Goal: Information Seeking & Learning: Learn about a topic

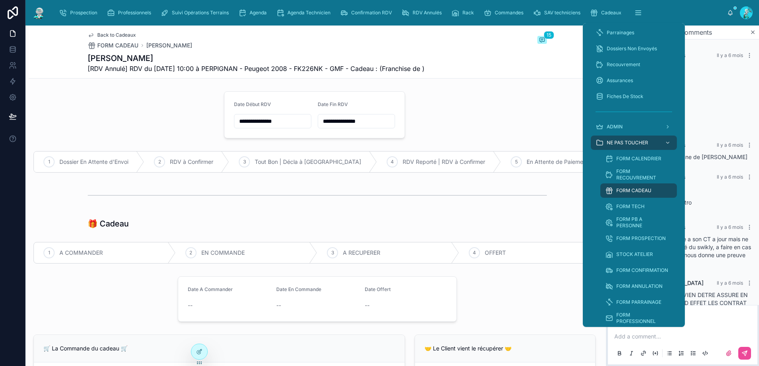
scroll to position [518, 0]
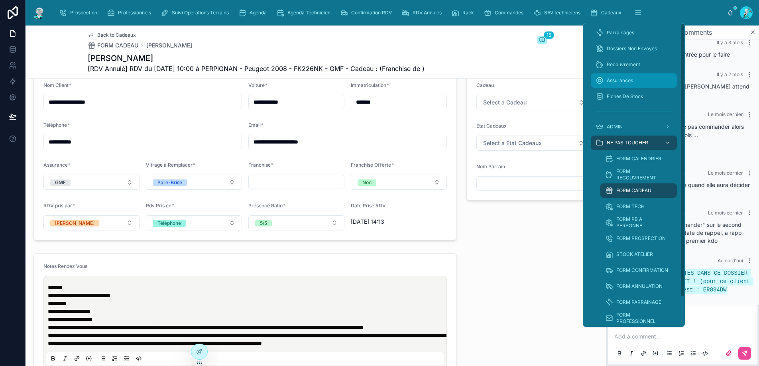
click at [628, 79] on span "Assurances" at bounding box center [620, 80] width 26 height 6
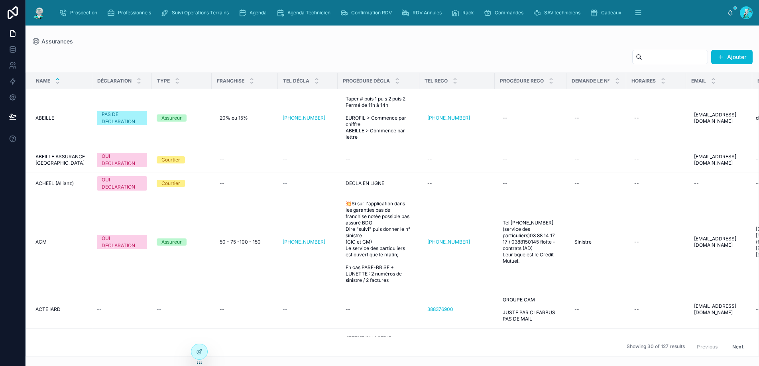
click at [525, 37] on div "Assurances Ajouter Name DÉCLARATION TYPE FRANCHISE TEL DÉCLA PROCÉDURE DÉCLA TE…" at bounding box center [392, 191] width 733 height 331
click at [674, 55] on input "text" at bounding box center [674, 56] width 65 height 11
type input "******"
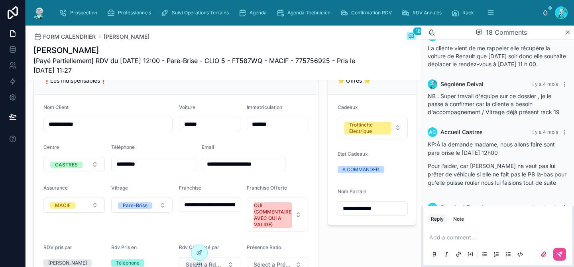
scroll to position [972, 0]
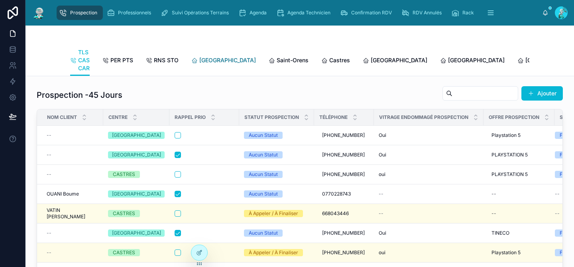
click at [214, 60] on span "Toulouse" at bounding box center [227, 60] width 57 height 8
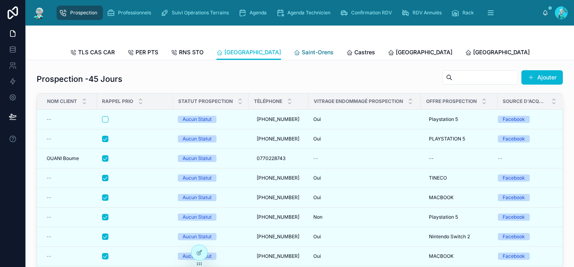
click at [302, 54] on span "Saint-Orens" at bounding box center [318, 52] width 32 height 8
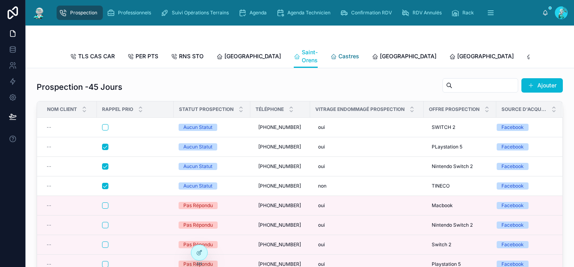
click at [338, 57] on span "Castres" at bounding box center [348, 56] width 21 height 8
click at [330, 57] on link "Castres" at bounding box center [344, 57] width 29 height 16
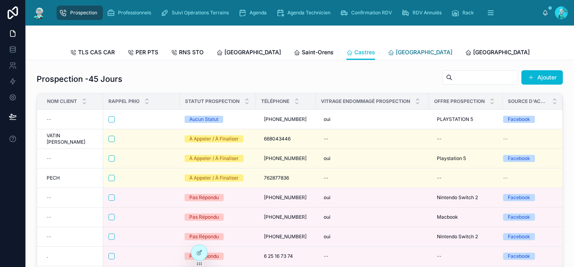
click at [396, 55] on span "[GEOGRAPHIC_DATA]" at bounding box center [424, 52] width 57 height 8
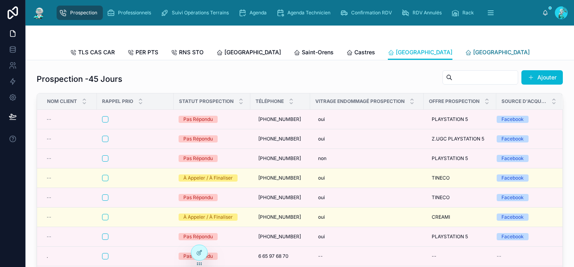
click at [473, 54] on span "[GEOGRAPHIC_DATA]" at bounding box center [501, 52] width 57 height 8
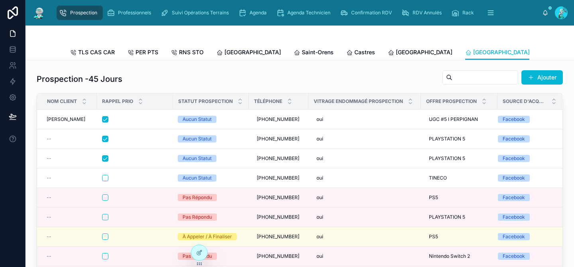
click at [550, 53] on span "[GEOGRAPHIC_DATA]" at bounding box center [578, 52] width 57 height 8
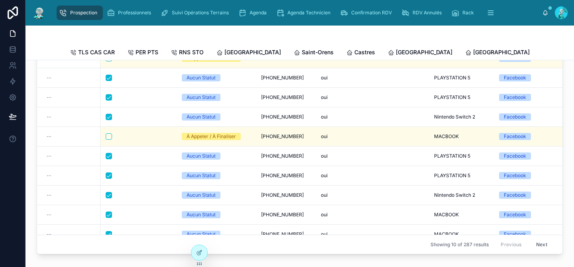
scroll to position [61, 0]
click at [533, 243] on button "Next" at bounding box center [541, 244] width 22 height 12
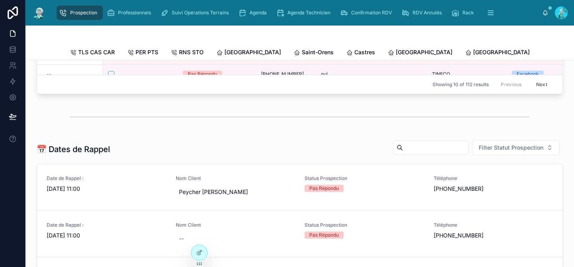
scroll to position [221, 0]
click at [550, 51] on span "[GEOGRAPHIC_DATA]" at bounding box center [578, 52] width 57 height 8
click at [473, 52] on span "[GEOGRAPHIC_DATA]" at bounding box center [501, 52] width 57 height 8
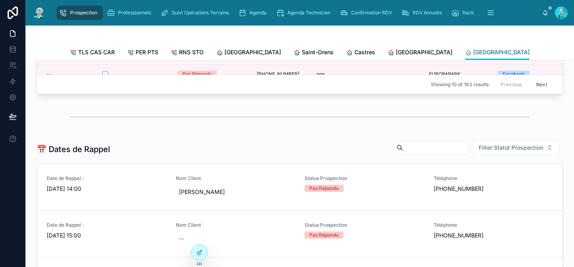
click at [473, 52] on span "[GEOGRAPHIC_DATA]" at bounding box center [501, 52] width 57 height 8
click at [396, 53] on span "[GEOGRAPHIC_DATA]" at bounding box center [424, 52] width 57 height 8
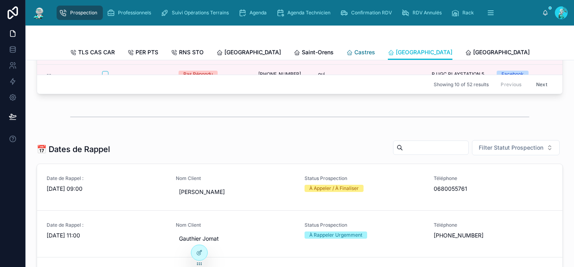
click at [354, 55] on span "Castres" at bounding box center [364, 52] width 21 height 8
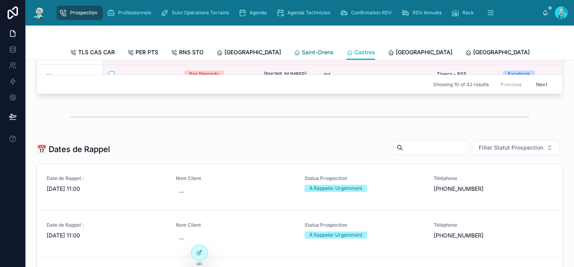
click at [302, 52] on span "Saint-Orens" at bounding box center [318, 52] width 32 height 8
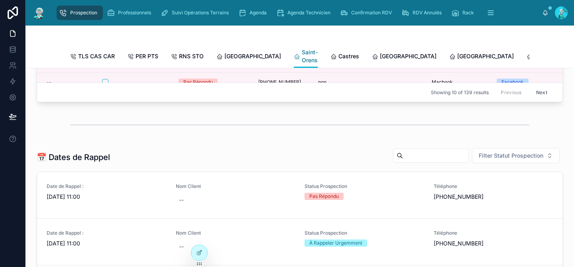
scroll to position [229, 0]
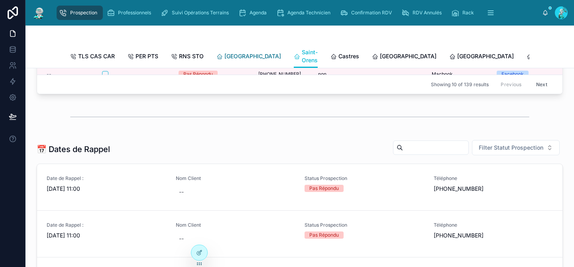
click at [238, 57] on span "[GEOGRAPHIC_DATA]" at bounding box center [252, 56] width 57 height 8
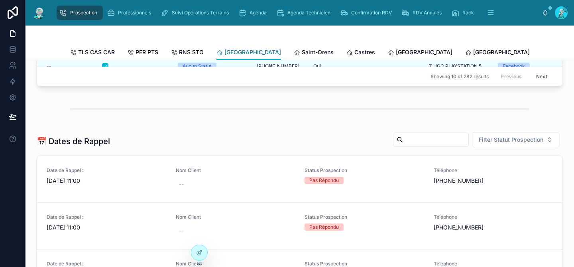
scroll to position [221, 0]
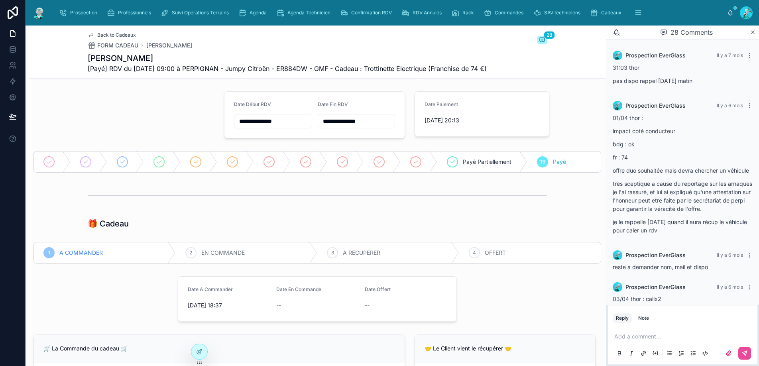
scroll to position [1221, 0]
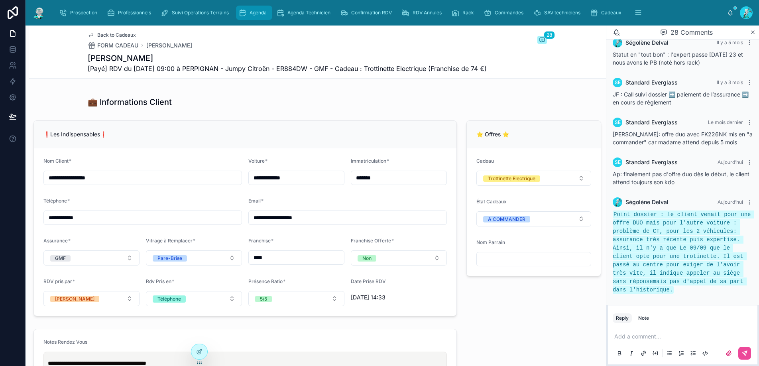
click at [251, 14] on span "Agenda" at bounding box center [257, 13] width 17 height 6
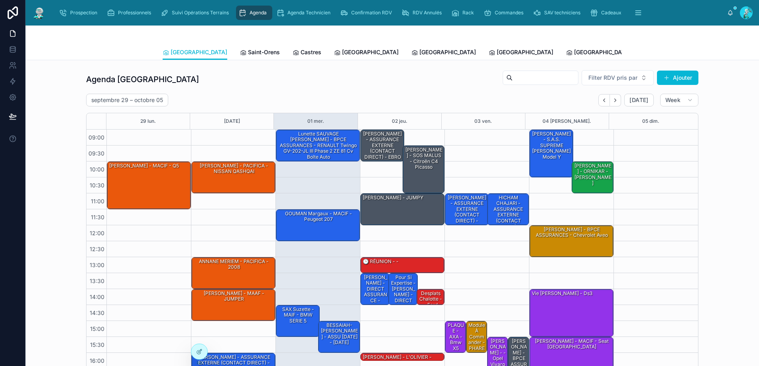
scroll to position [43, 0]
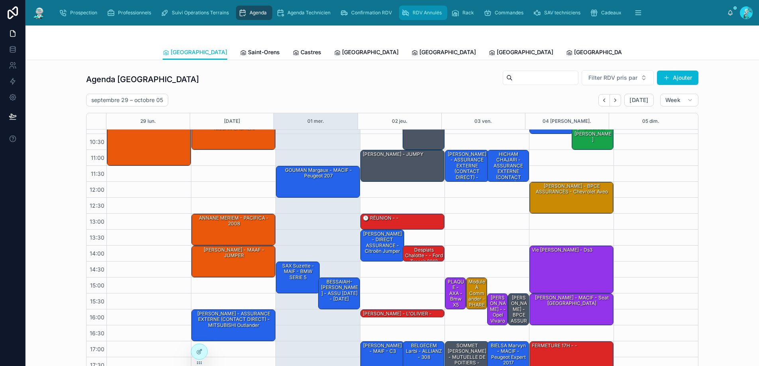
click at [410, 11] on div "RDV Annulés" at bounding box center [422, 12] width 43 height 13
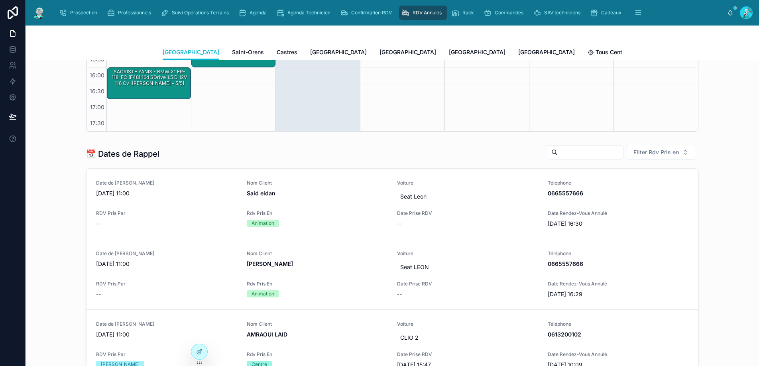
scroll to position [257, 0]
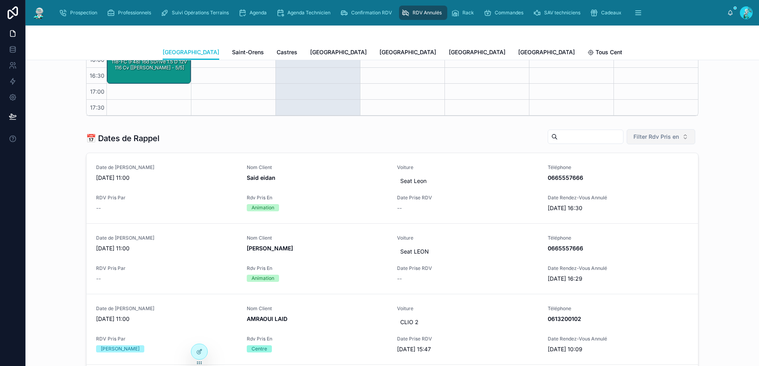
click at [647, 136] on span "Filter Rdv Pris en" at bounding box center [655, 137] width 45 height 8
click at [655, 178] on div "Téléphone" at bounding box center [658, 181] width 96 height 13
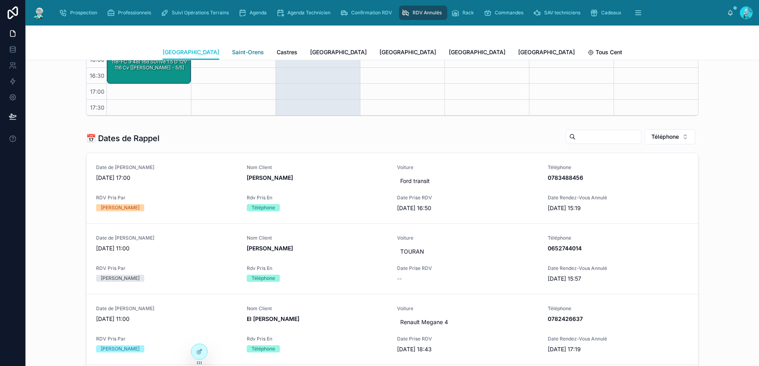
click at [232, 53] on span "Saint-Orens" at bounding box center [248, 52] width 32 height 8
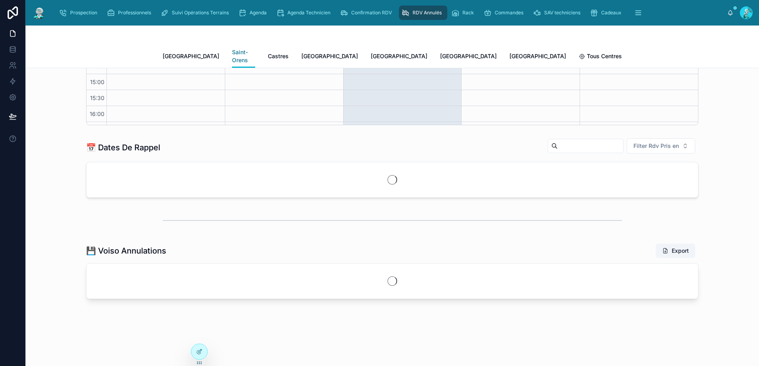
scroll to position [45, 0]
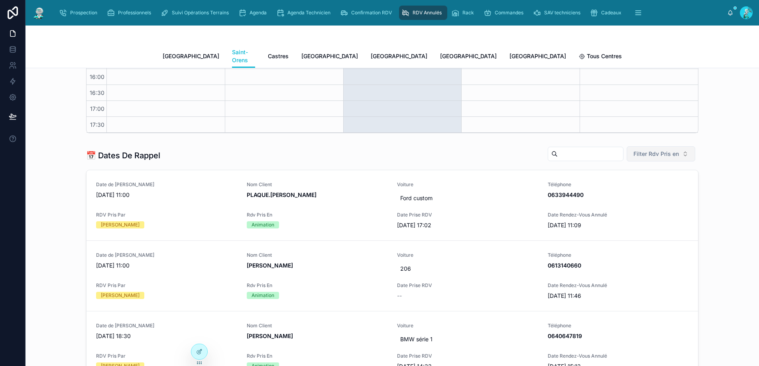
click at [653, 150] on span "Filter Rdv Pris en" at bounding box center [655, 154] width 45 height 8
click at [645, 190] on div "Téléphone" at bounding box center [658, 191] width 96 height 13
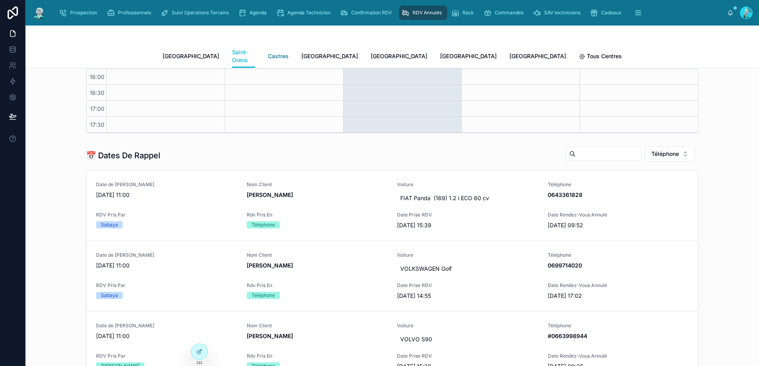
click at [268, 52] on span "Castres" at bounding box center [278, 56] width 21 height 8
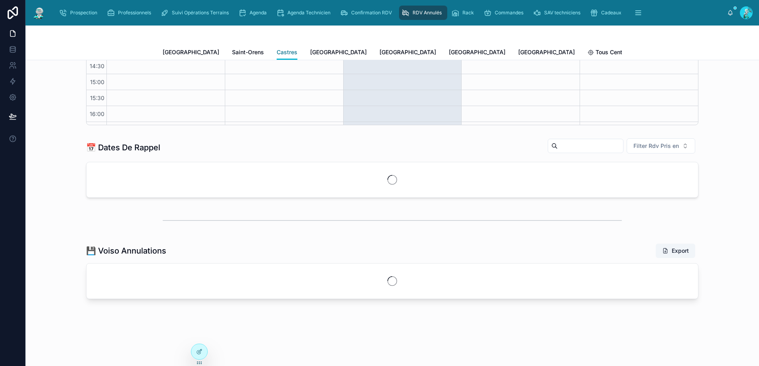
scroll to position [45, 0]
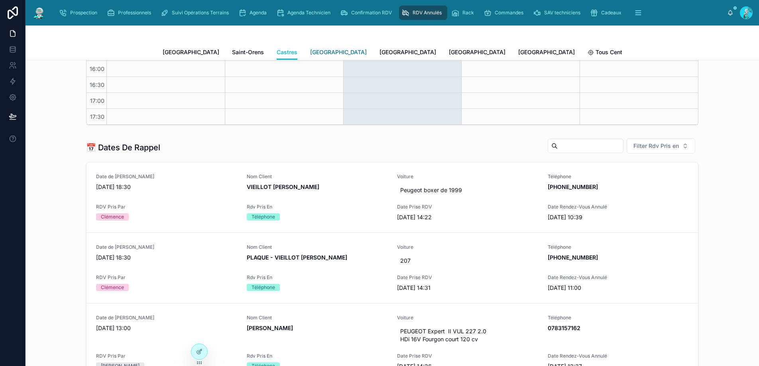
click at [310, 54] on span "[GEOGRAPHIC_DATA]" at bounding box center [338, 52] width 57 height 8
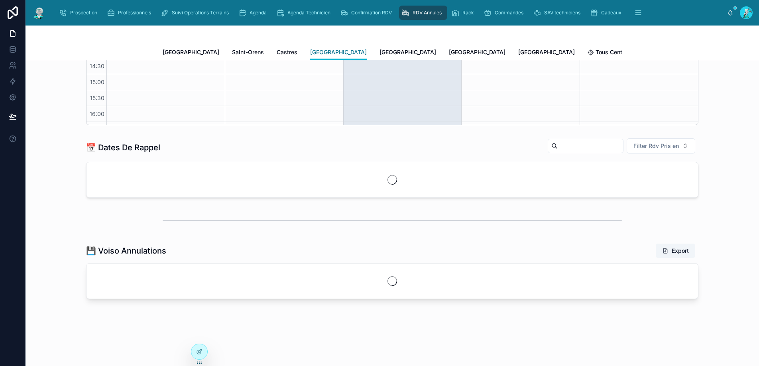
scroll to position [45, 0]
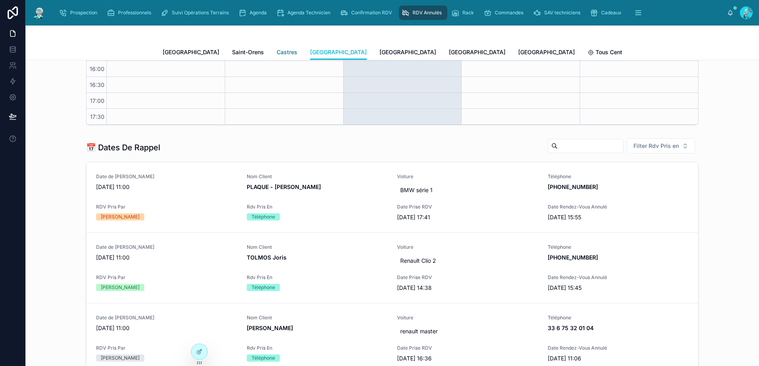
click at [277, 53] on span "Castres" at bounding box center [287, 52] width 21 height 8
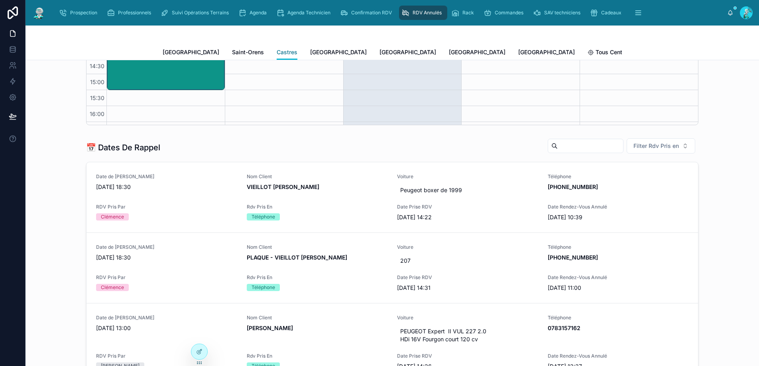
scroll to position [45, 0]
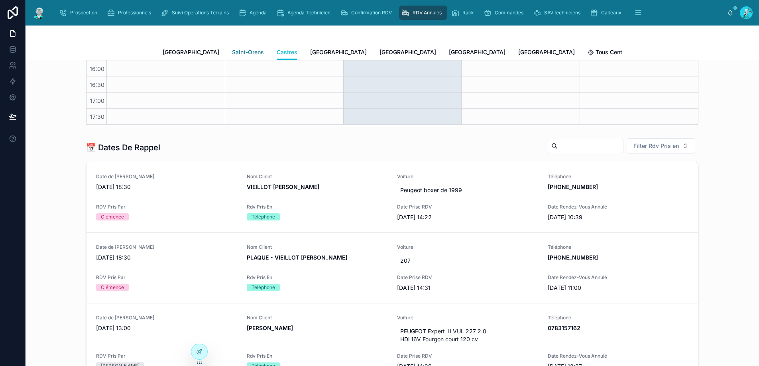
click at [232, 53] on span "Saint-Orens" at bounding box center [248, 52] width 32 height 8
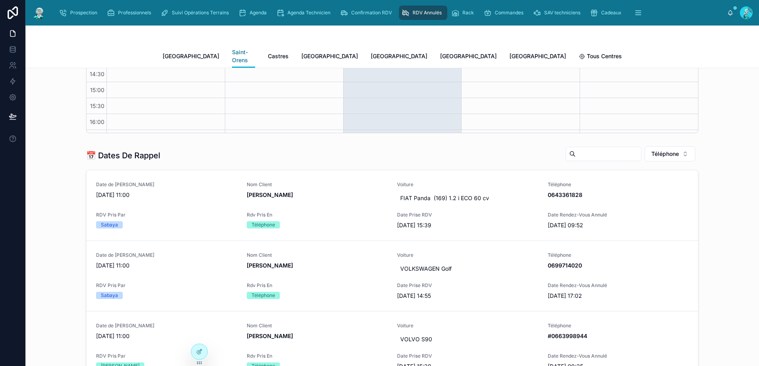
scroll to position [45, 0]
click at [440, 52] on span "[GEOGRAPHIC_DATA]" at bounding box center [468, 56] width 57 height 8
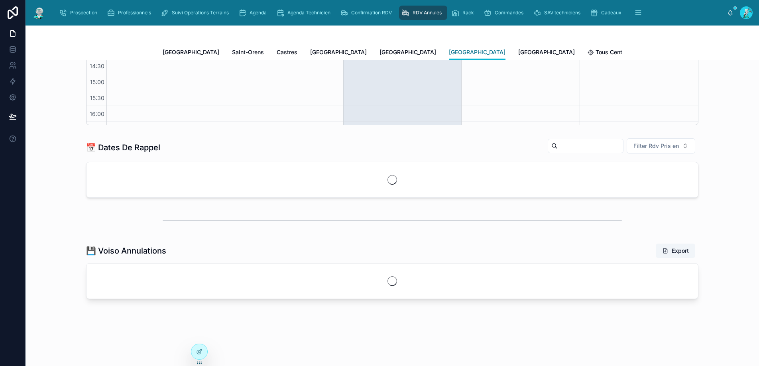
scroll to position [45, 0]
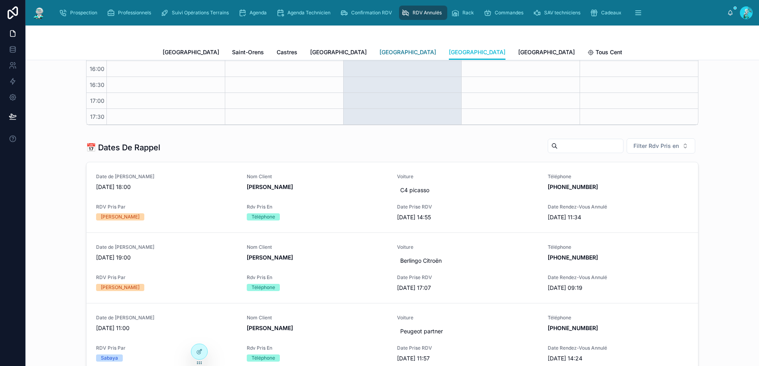
click at [379, 52] on span "[GEOGRAPHIC_DATA]" at bounding box center [407, 52] width 57 height 8
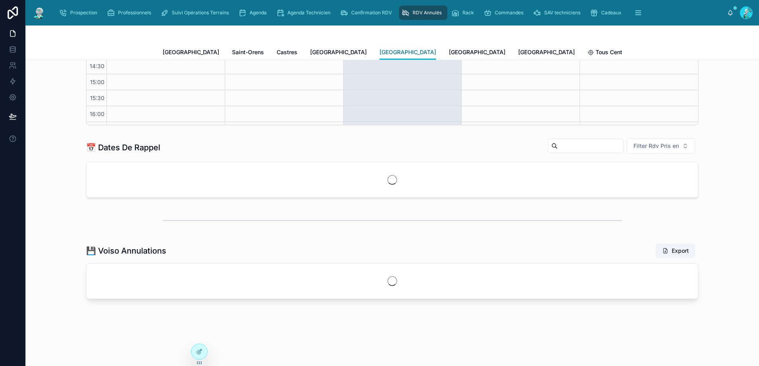
scroll to position [45, 0]
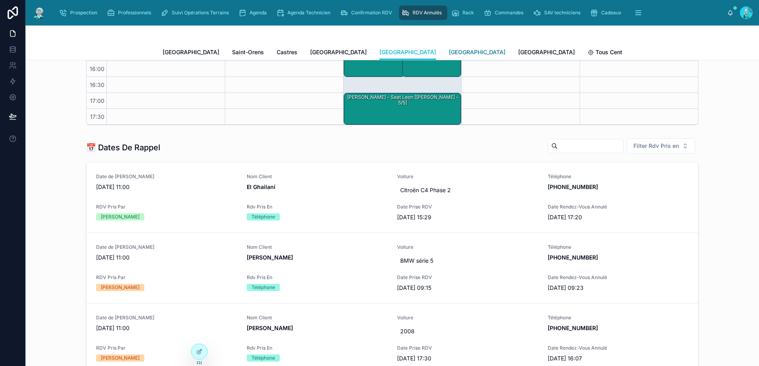
click at [449, 53] on span "[GEOGRAPHIC_DATA]" at bounding box center [477, 52] width 57 height 8
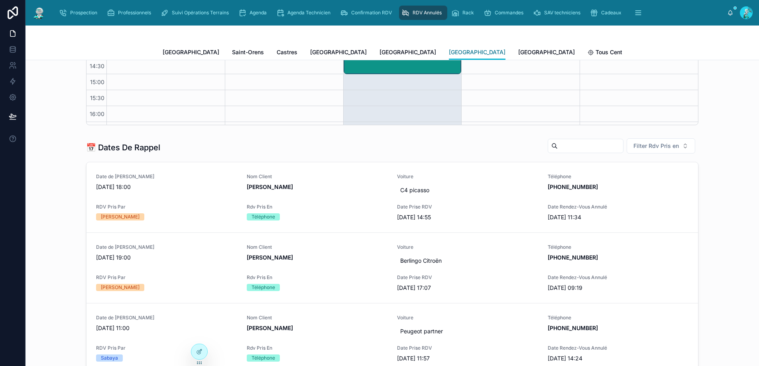
scroll to position [45, 0]
click at [518, 53] on span "[GEOGRAPHIC_DATA]" at bounding box center [546, 52] width 57 height 8
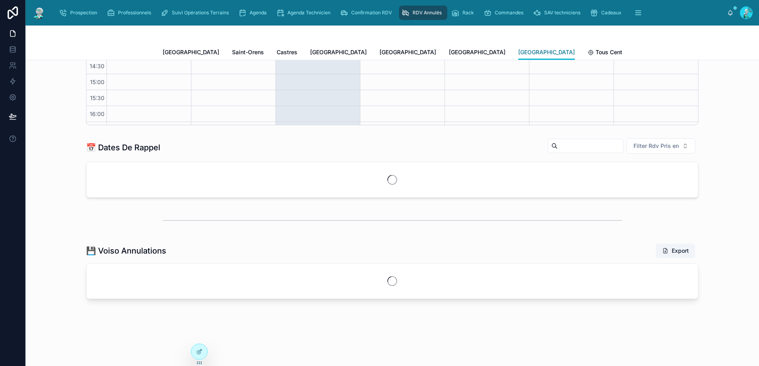
scroll to position [45, 0]
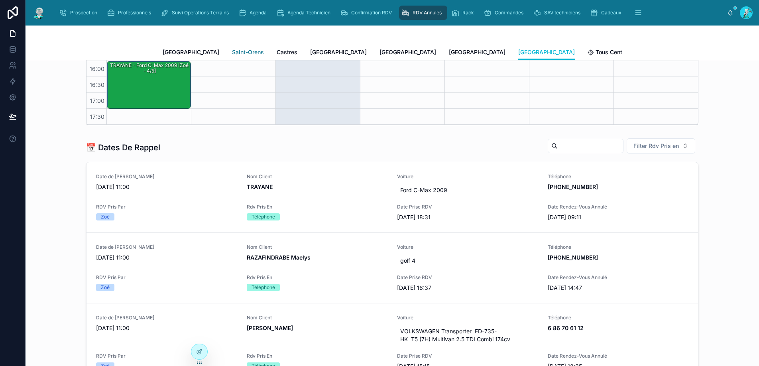
click at [232, 51] on span "Saint-Orens" at bounding box center [248, 52] width 32 height 8
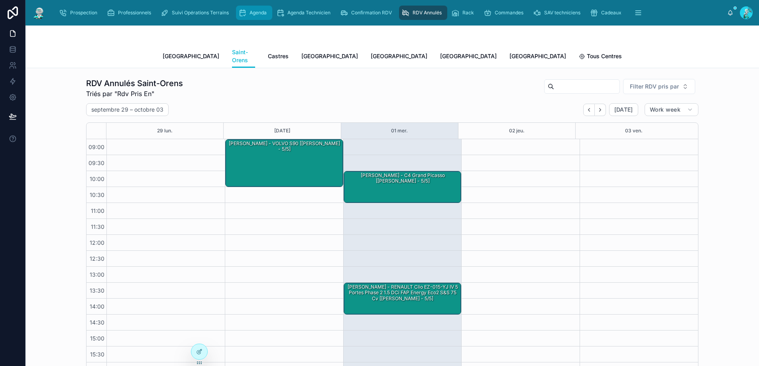
click at [249, 8] on div "Agenda" at bounding box center [253, 12] width 31 height 13
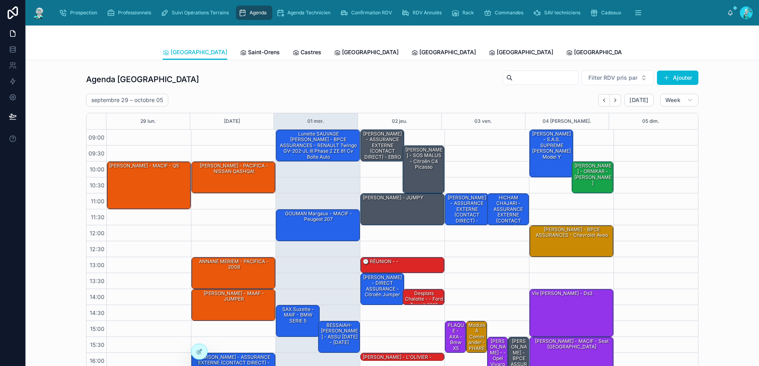
scroll to position [43, 0]
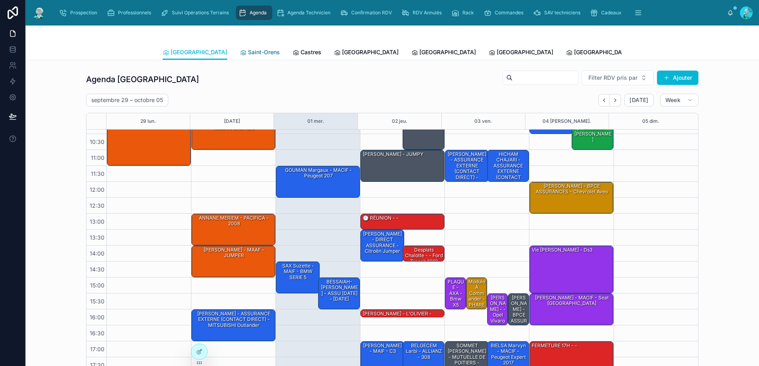
click at [248, 55] on span "Saint-Orens" at bounding box center [264, 52] width 32 height 8
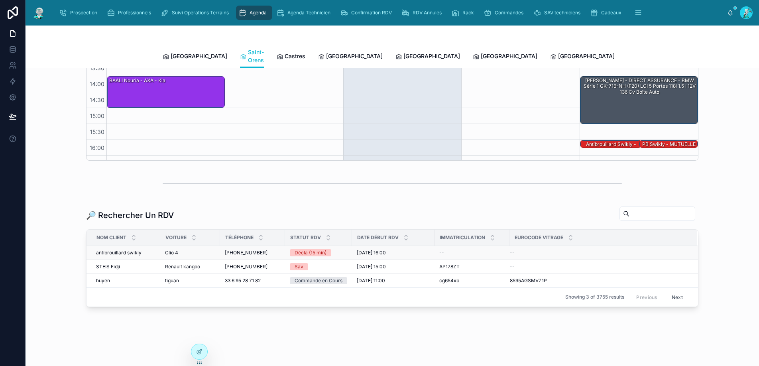
click at [247, 249] on span "+33641016986" at bounding box center [246, 252] width 43 height 6
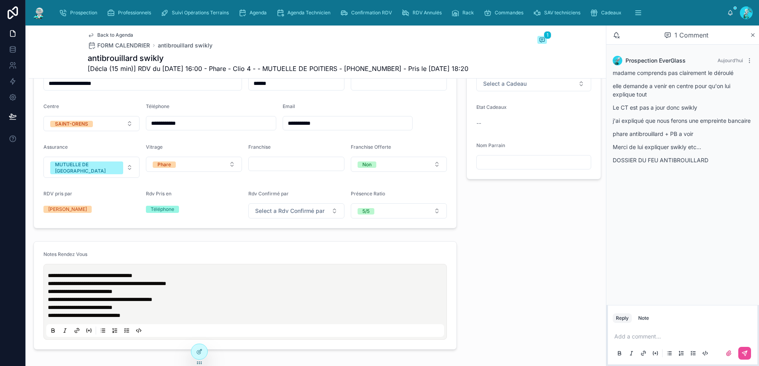
scroll to position [227, 0]
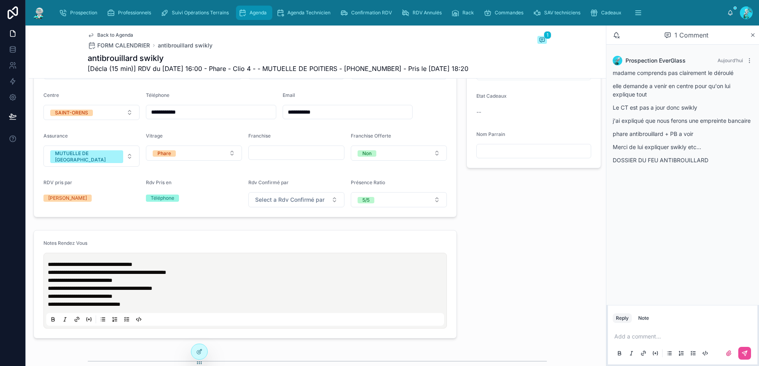
click at [243, 14] on icon "scrollable content" at bounding box center [242, 13] width 8 height 8
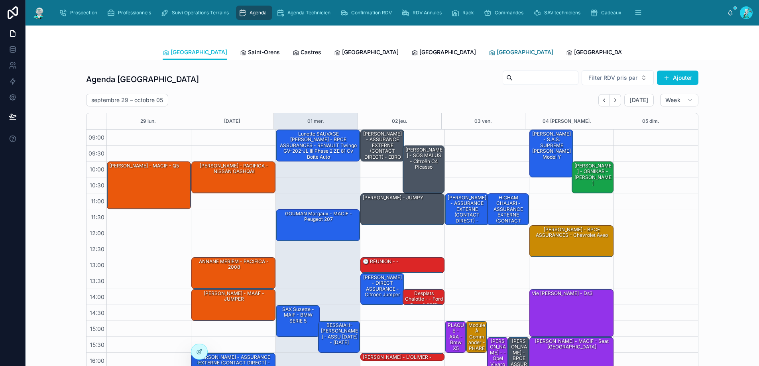
scroll to position [43, 0]
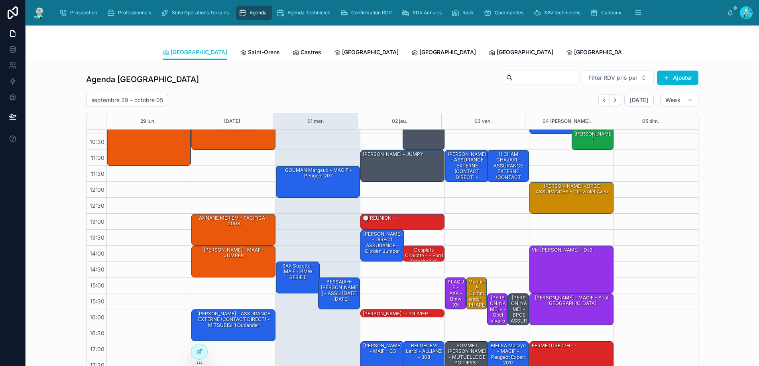
click at [651, 51] on span "Michel" at bounding box center [674, 52] width 46 height 8
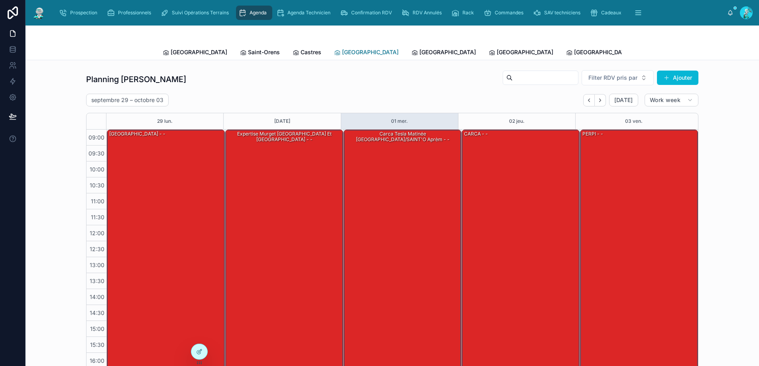
click at [342, 51] on span "[GEOGRAPHIC_DATA]" at bounding box center [370, 52] width 57 height 8
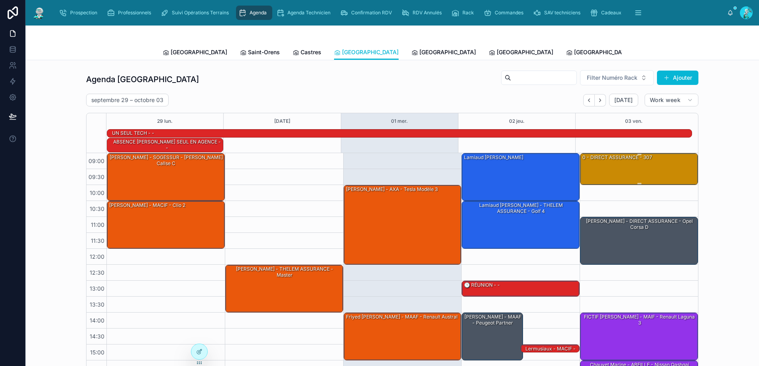
click at [610, 159] on div "0 - DIRECT ASSURANCE - 307" at bounding box center [639, 168] width 116 height 30
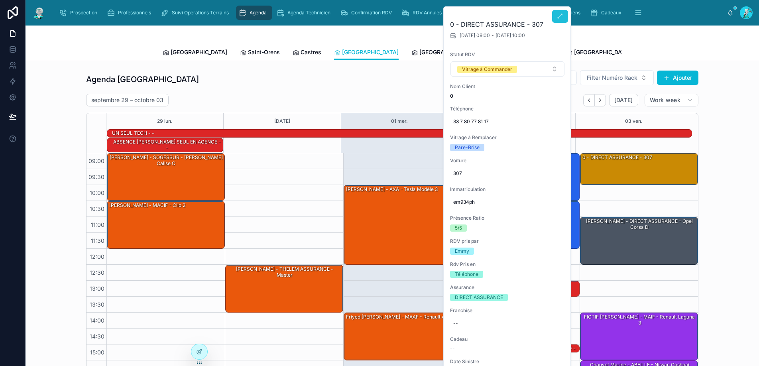
click at [565, 18] on button at bounding box center [560, 16] width 16 height 13
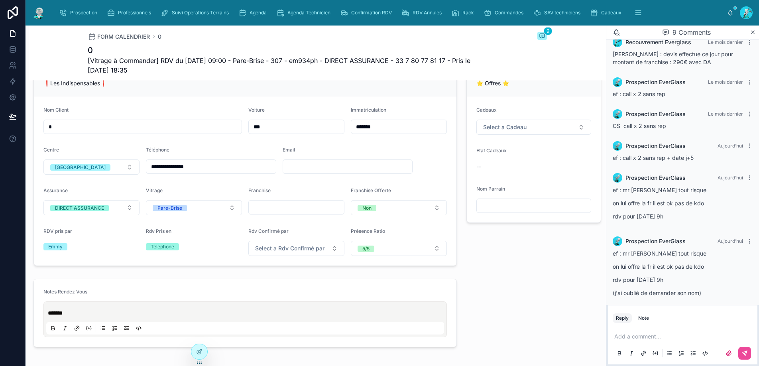
scroll to position [228, 0]
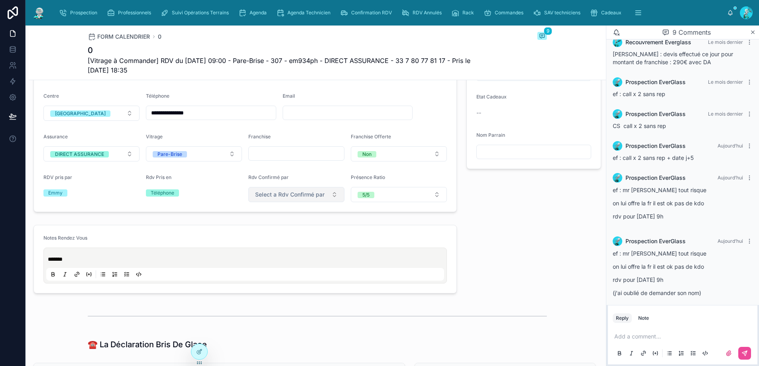
click at [289, 198] on span "Select a Rdv Confirmé par" at bounding box center [289, 194] width 69 height 8
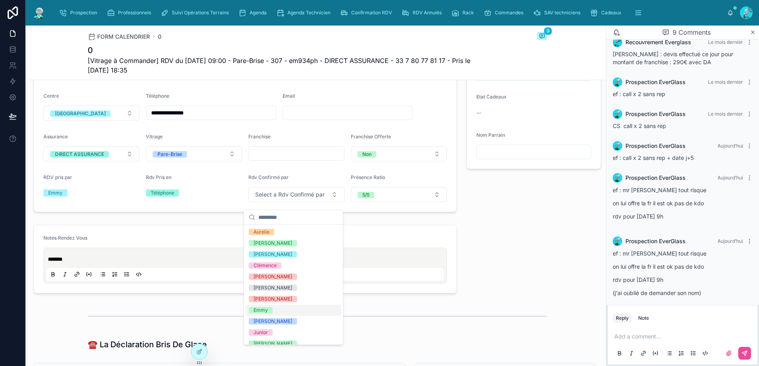
click at [288, 306] on div "Emmy" at bounding box center [293, 309] width 96 height 11
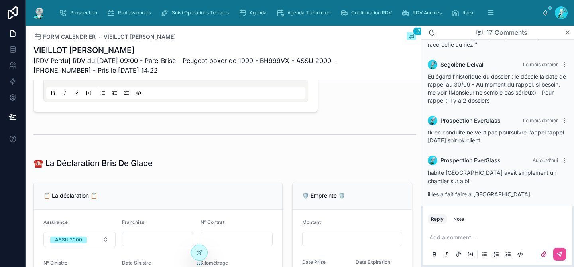
scroll to position [469, 0]
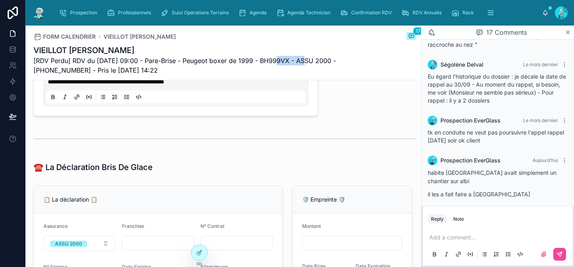
drag, startPoint x: 303, startPoint y: 61, endPoint x: 273, endPoint y: 59, distance: 30.0
click at [273, 59] on span "[RDV Perdu] RDV du 12/09/2025 09:00 - Pare-Brise - Peugeot boxer de 1999 - BH99…" at bounding box center [194, 65] width 323 height 19
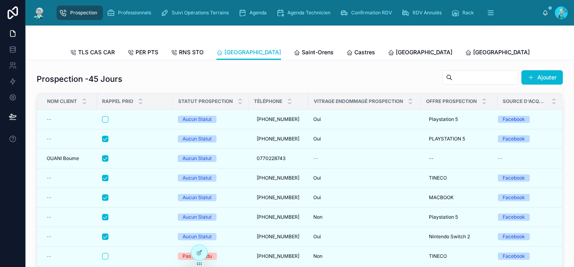
scroll to position [221, 0]
